Goal: Check status: Check status

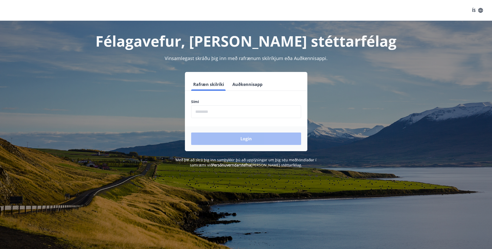
click at [234, 108] on input "phone" at bounding box center [246, 111] width 110 height 13
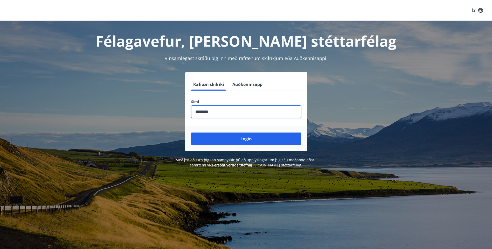
type input "********"
click at [191, 133] on button "Login" at bounding box center [246, 139] width 110 height 12
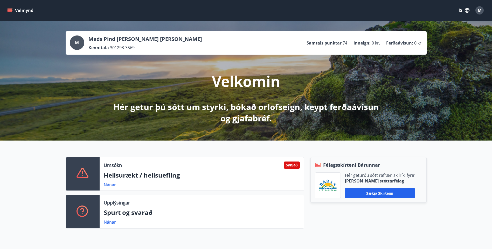
click at [10, 8] on icon "menu" at bounding box center [9, 10] width 5 height 5
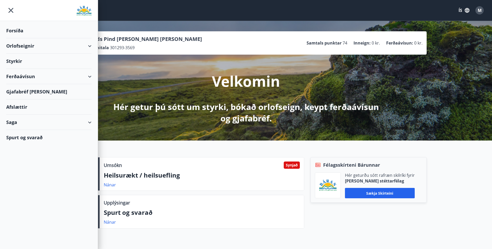
click at [63, 117] on div "Saga" at bounding box center [48, 122] width 85 height 15
click at [29, 188] on div "Styrkjasaga" at bounding box center [48, 190] width 77 height 11
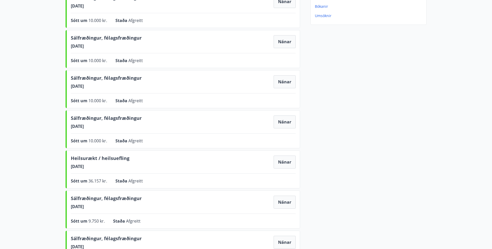
scroll to position [130, 0]
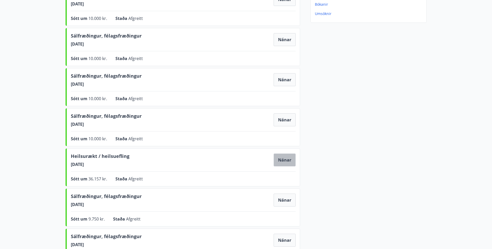
click at [284, 159] on button "Nánar" at bounding box center [284, 160] width 22 height 13
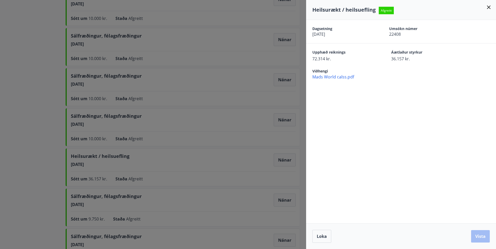
click at [334, 77] on span "Mads World calss.pdf" at bounding box center [404, 77] width 184 height 6
click at [490, 9] on icon at bounding box center [488, 7] width 6 height 6
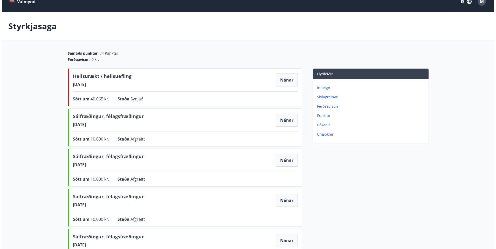
scroll to position [0, 0]
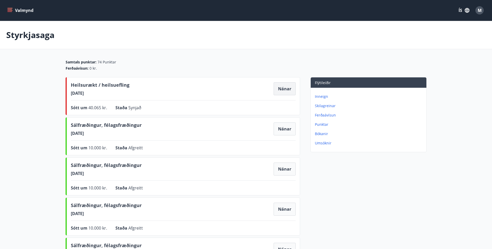
click at [279, 89] on button "Nánar" at bounding box center [284, 88] width 22 height 13
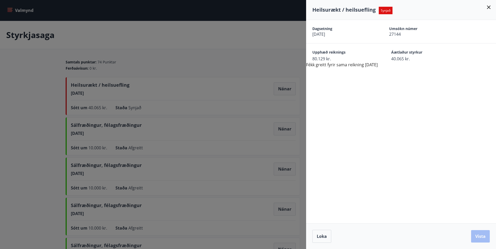
click at [487, 8] on icon at bounding box center [488, 7] width 6 height 6
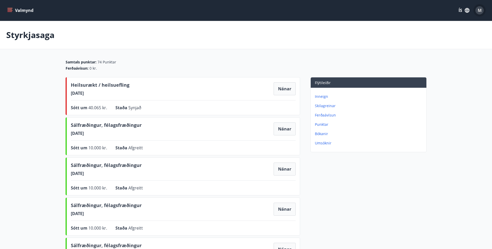
click at [479, 13] on div "M" at bounding box center [479, 10] width 8 height 8
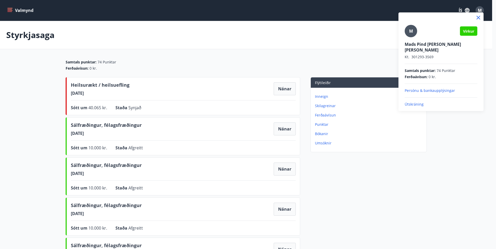
click at [414, 102] on p "Útskráning" at bounding box center [440, 104] width 73 height 5
